Goal: Navigation & Orientation: Find specific page/section

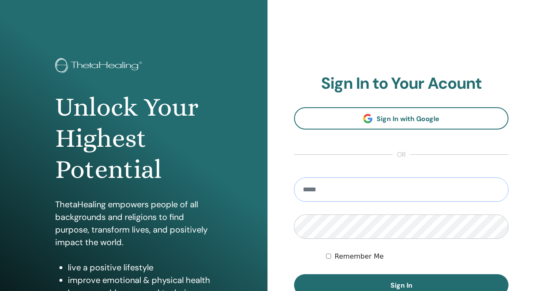
type input "**********"
click at [351, 258] on label "Remember Me" at bounding box center [358, 257] width 49 height 10
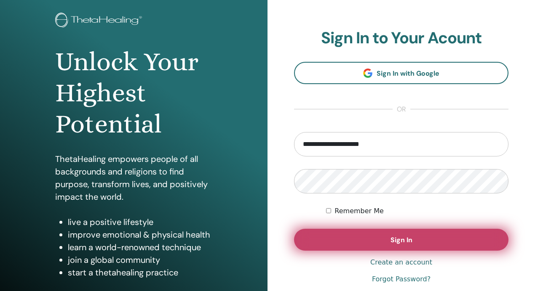
click at [387, 249] on button "Sign In" at bounding box center [401, 240] width 214 height 22
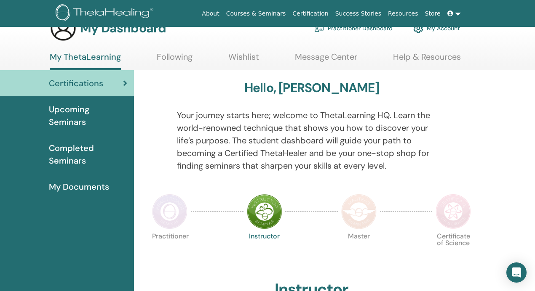
scroll to position [22, 0]
click at [74, 151] on span "Completed Seminars" at bounding box center [88, 154] width 78 height 25
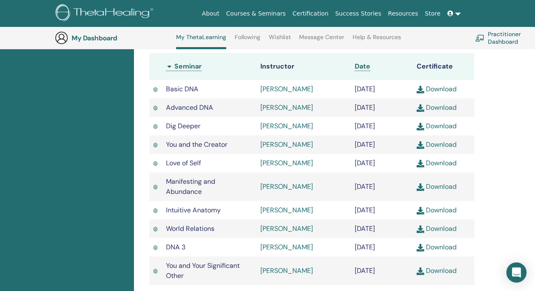
scroll to position [247, 0]
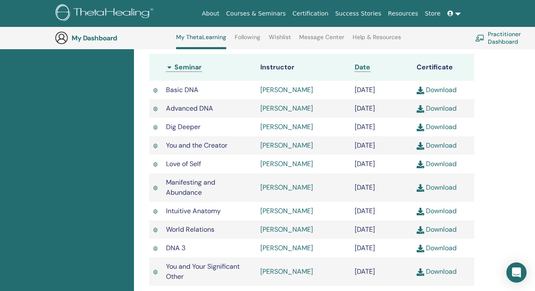
click at [364, 68] on span "Date" at bounding box center [362, 67] width 16 height 9
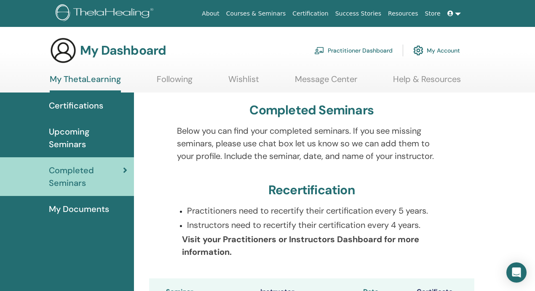
click at [354, 51] on link "Practitioner Dashboard" at bounding box center [353, 50] width 78 height 19
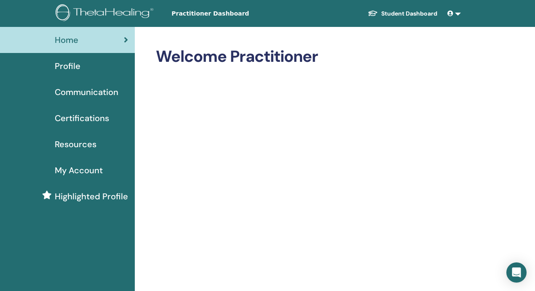
click at [73, 144] on span "Resources" at bounding box center [76, 144] width 42 height 13
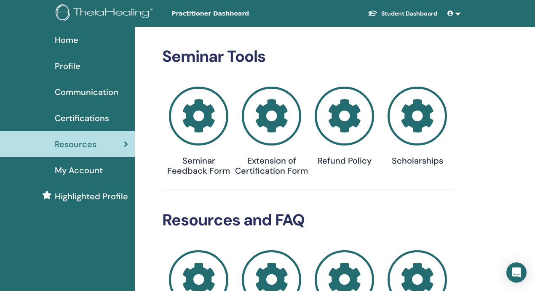
click at [125, 144] on icon at bounding box center [126, 144] width 4 height 8
click at [67, 40] on span "Home" at bounding box center [67, 40] width 24 height 13
